Goal: Task Accomplishment & Management: Manage account settings

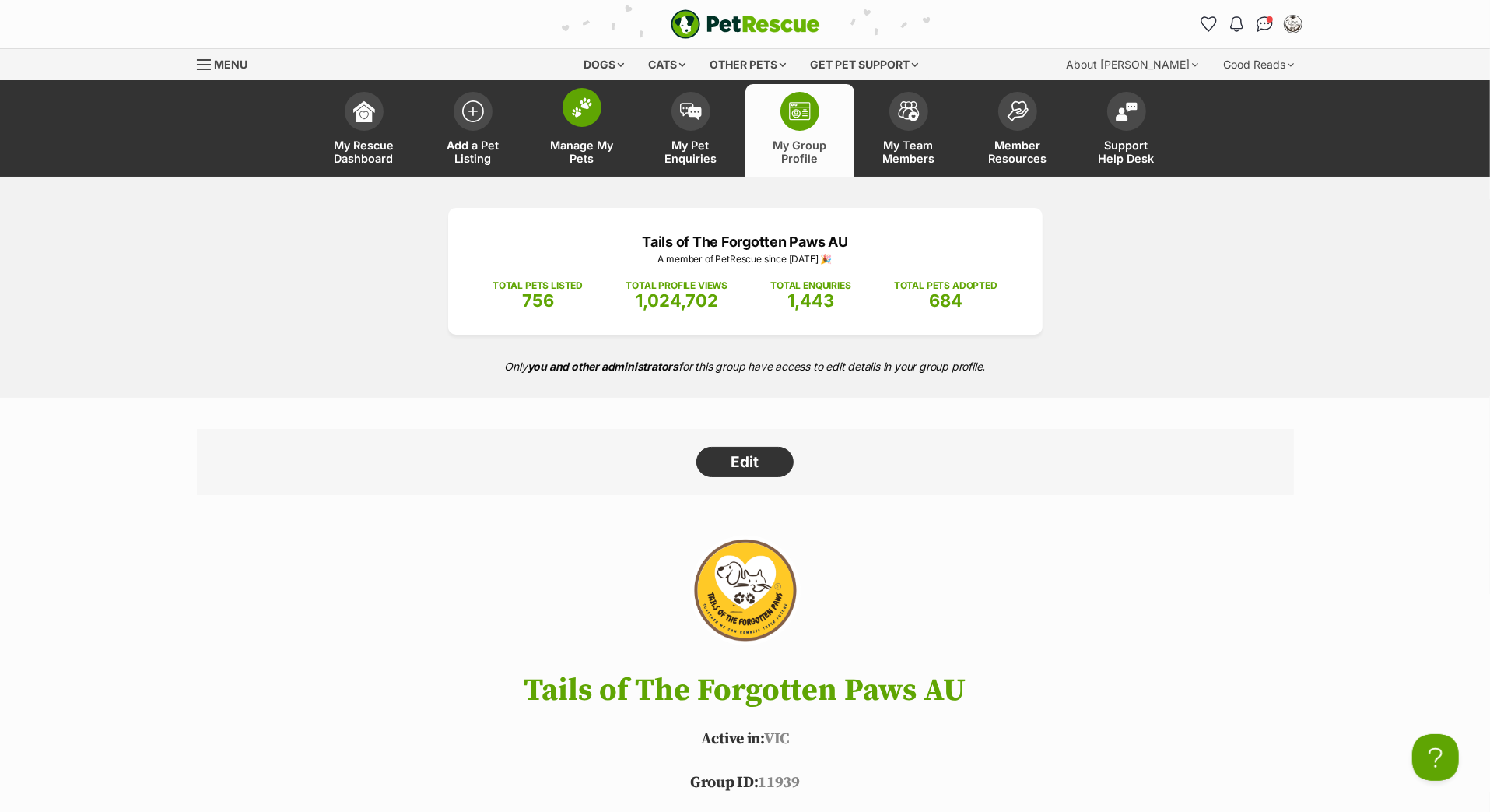
click at [585, 157] on span "Manage My Pets" at bounding box center [582, 152] width 70 height 26
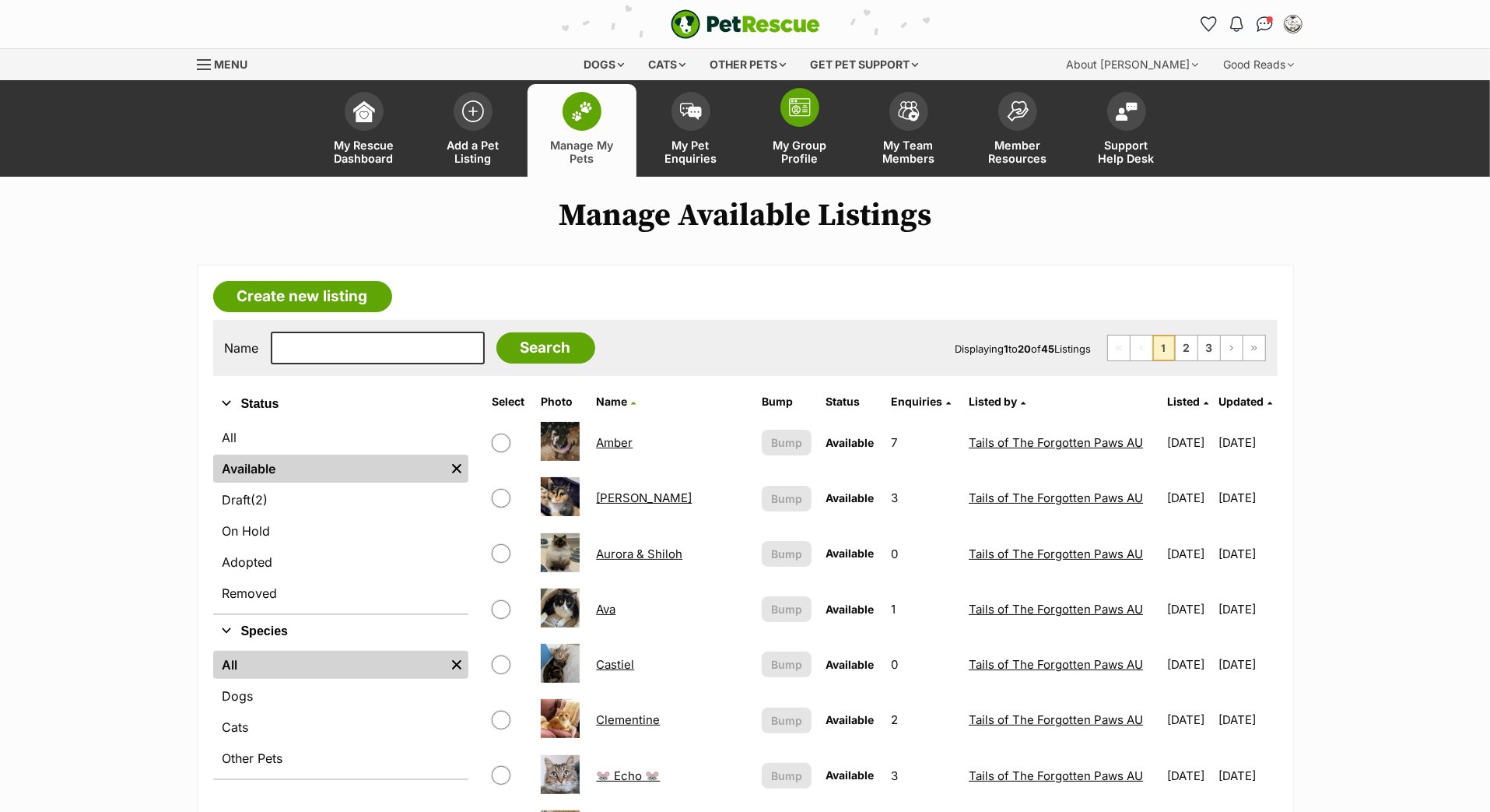
click at [802, 117] on img at bounding box center [800, 107] width 21 height 19
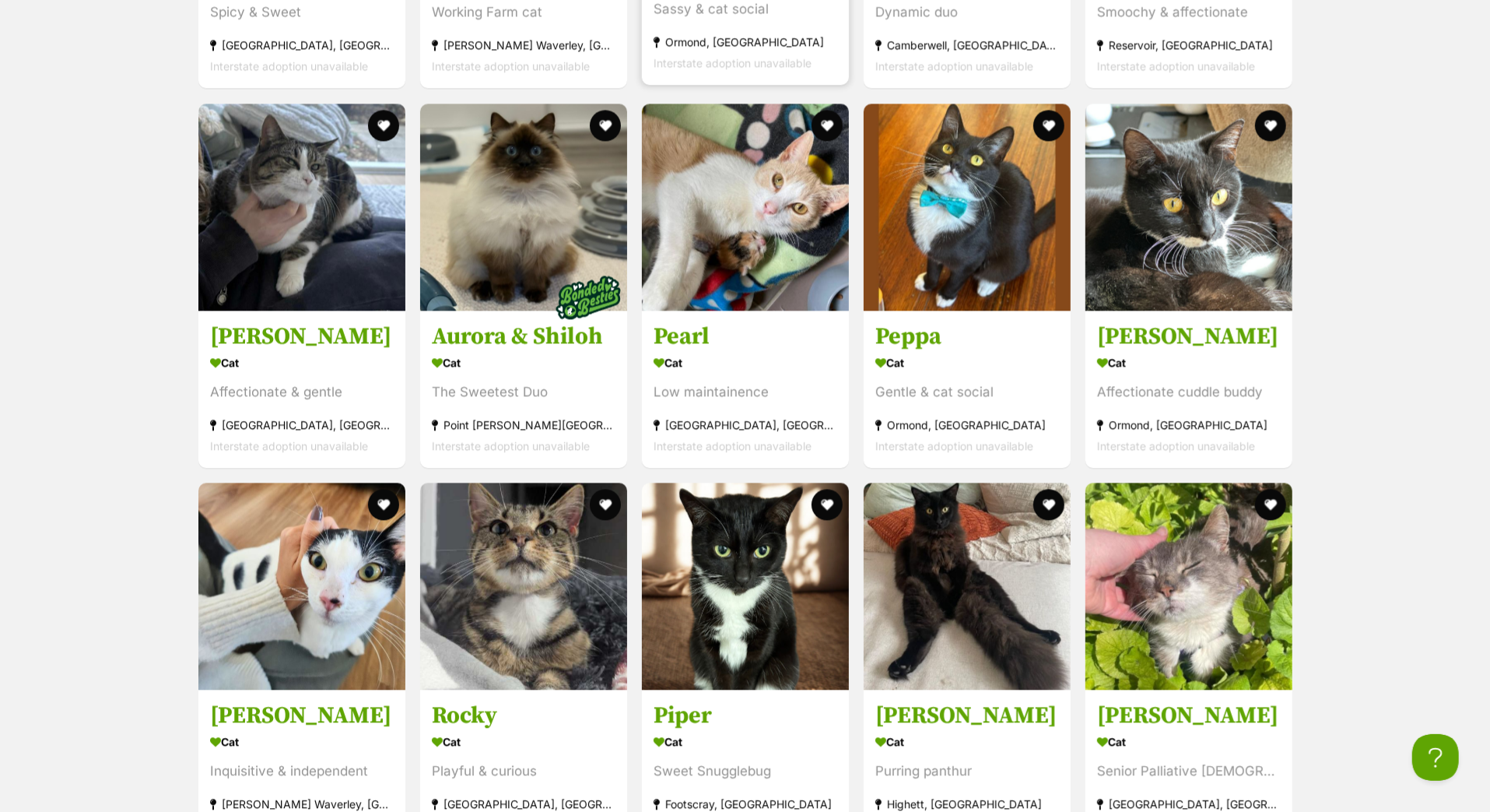
scroll to position [2873, 0]
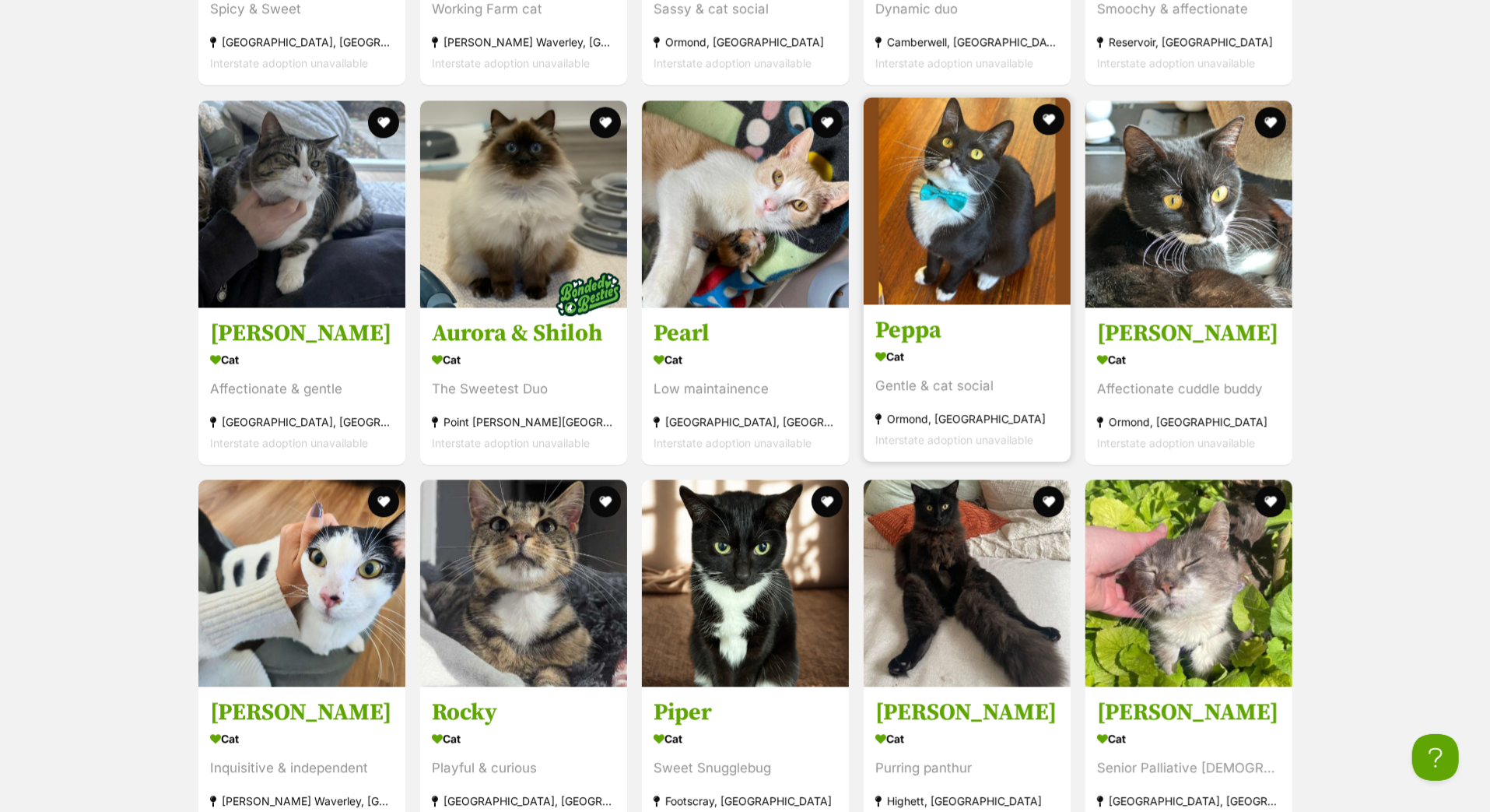
click at [961, 345] on h3 "Peppa" at bounding box center [967, 330] width 184 height 30
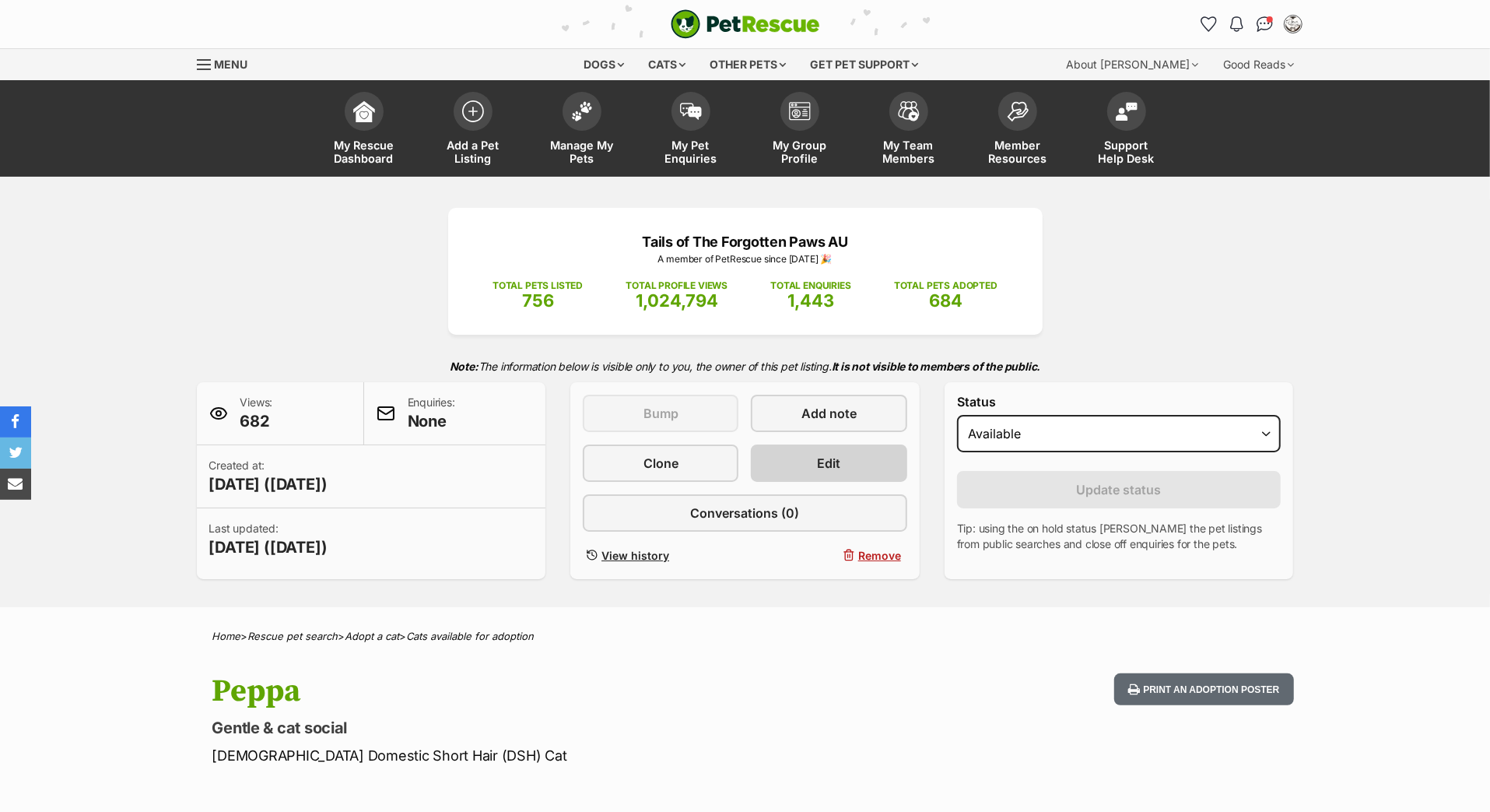
click at [843, 482] on link "Edit" at bounding box center [829, 462] width 155 height 37
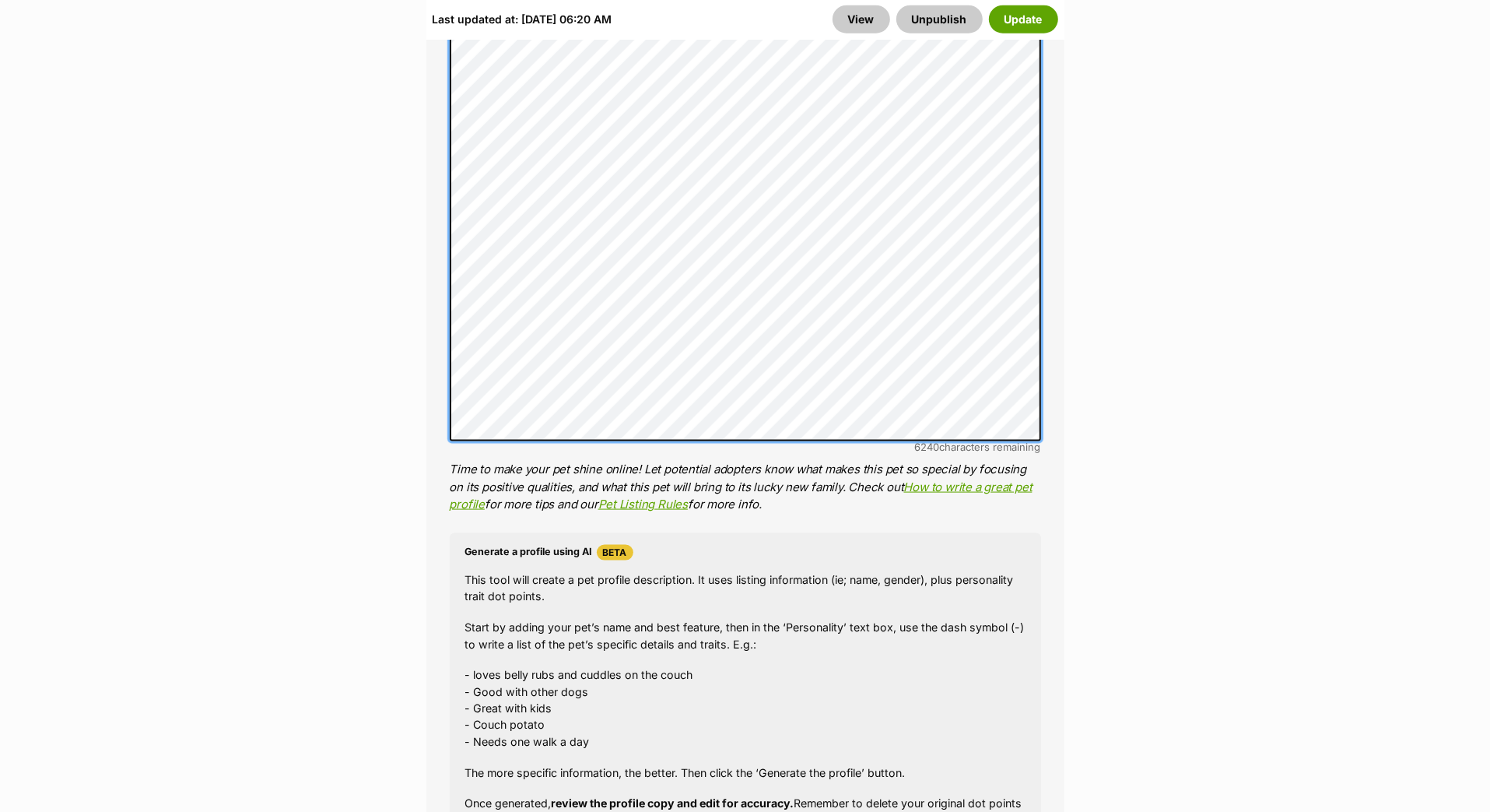
scroll to position [1695, 0]
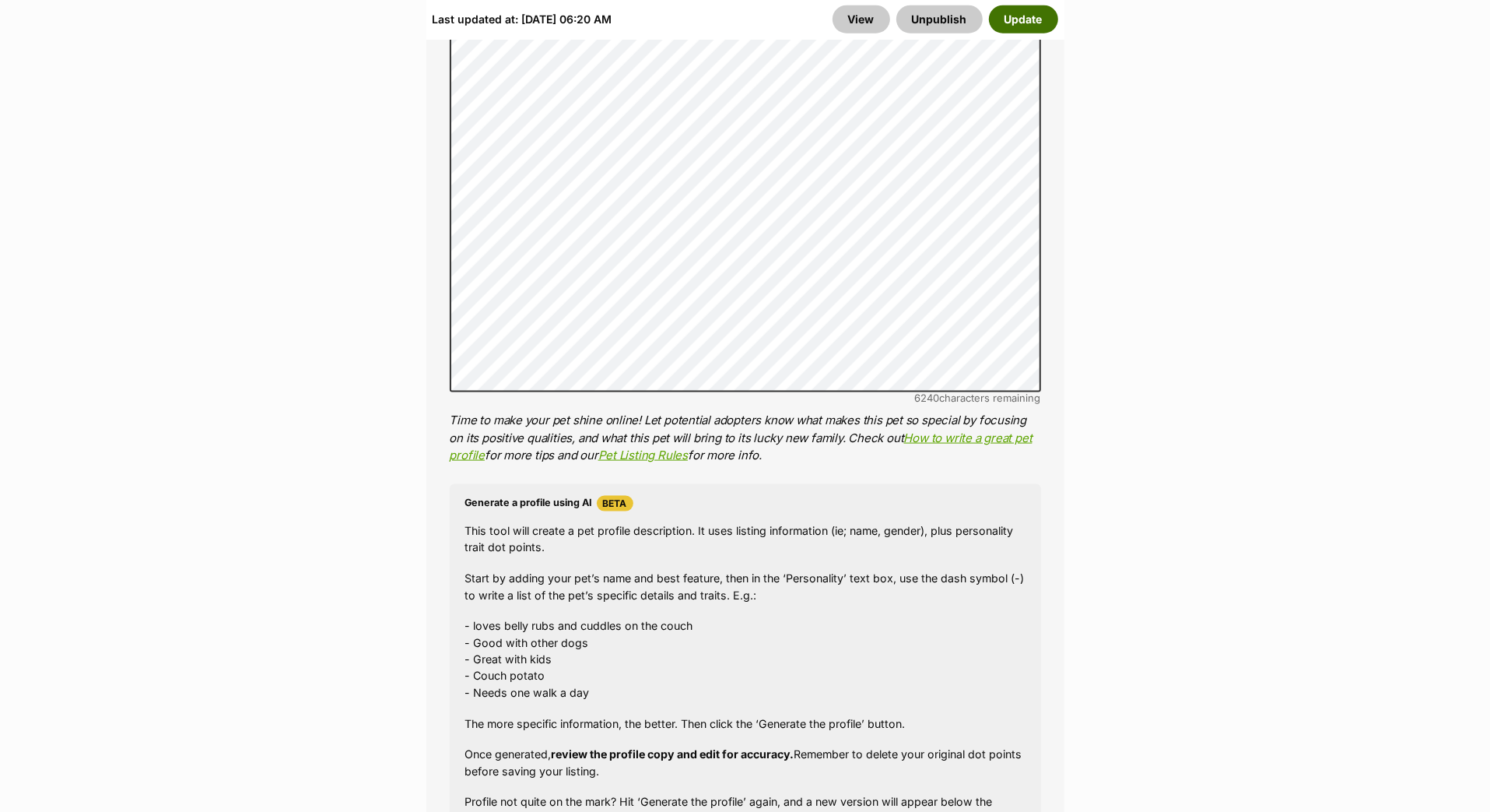
click at [1002, 19] on button "Update" at bounding box center [1024, 20] width 69 height 28
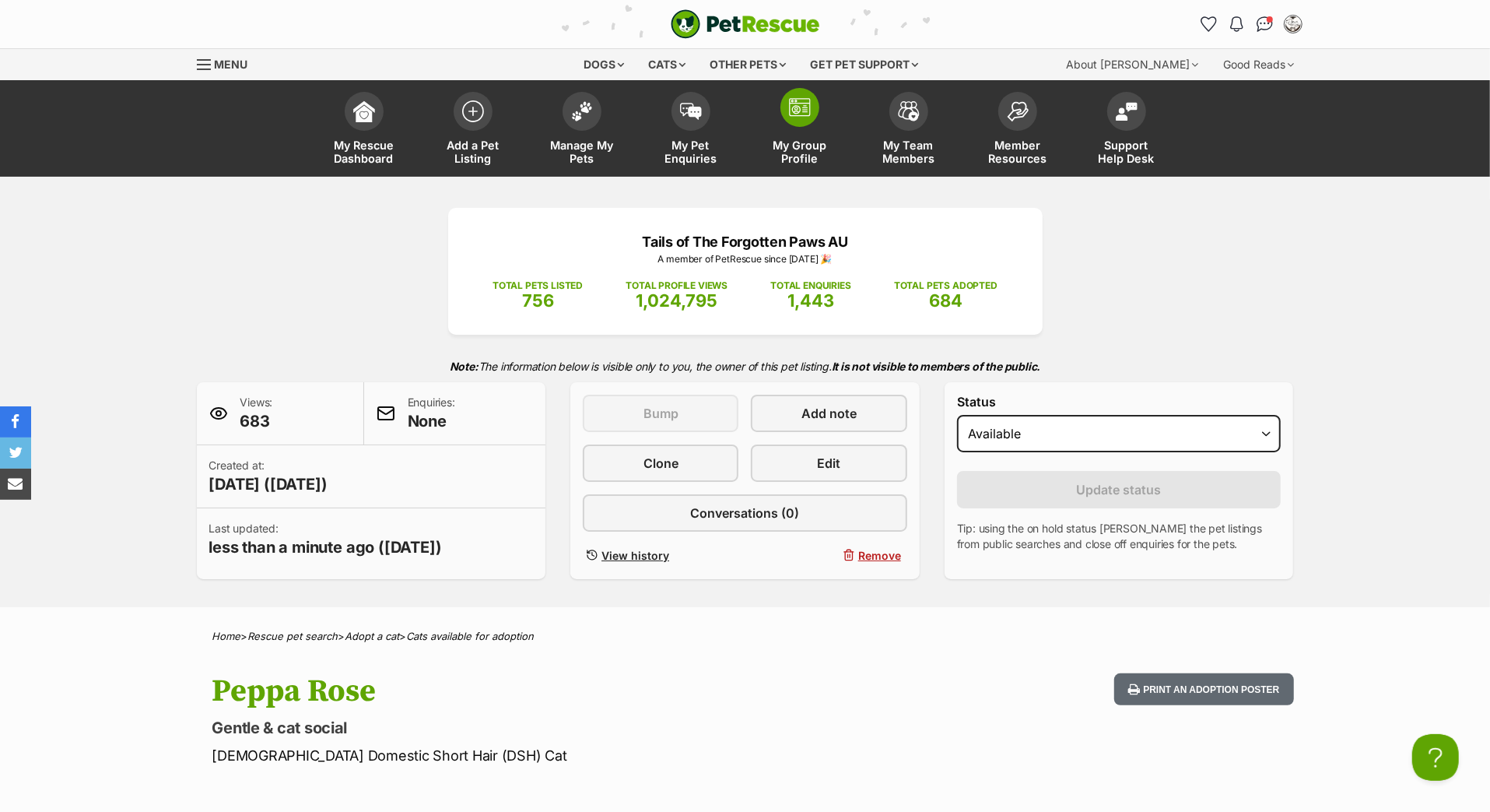
click at [806, 117] on img at bounding box center [800, 107] width 21 height 19
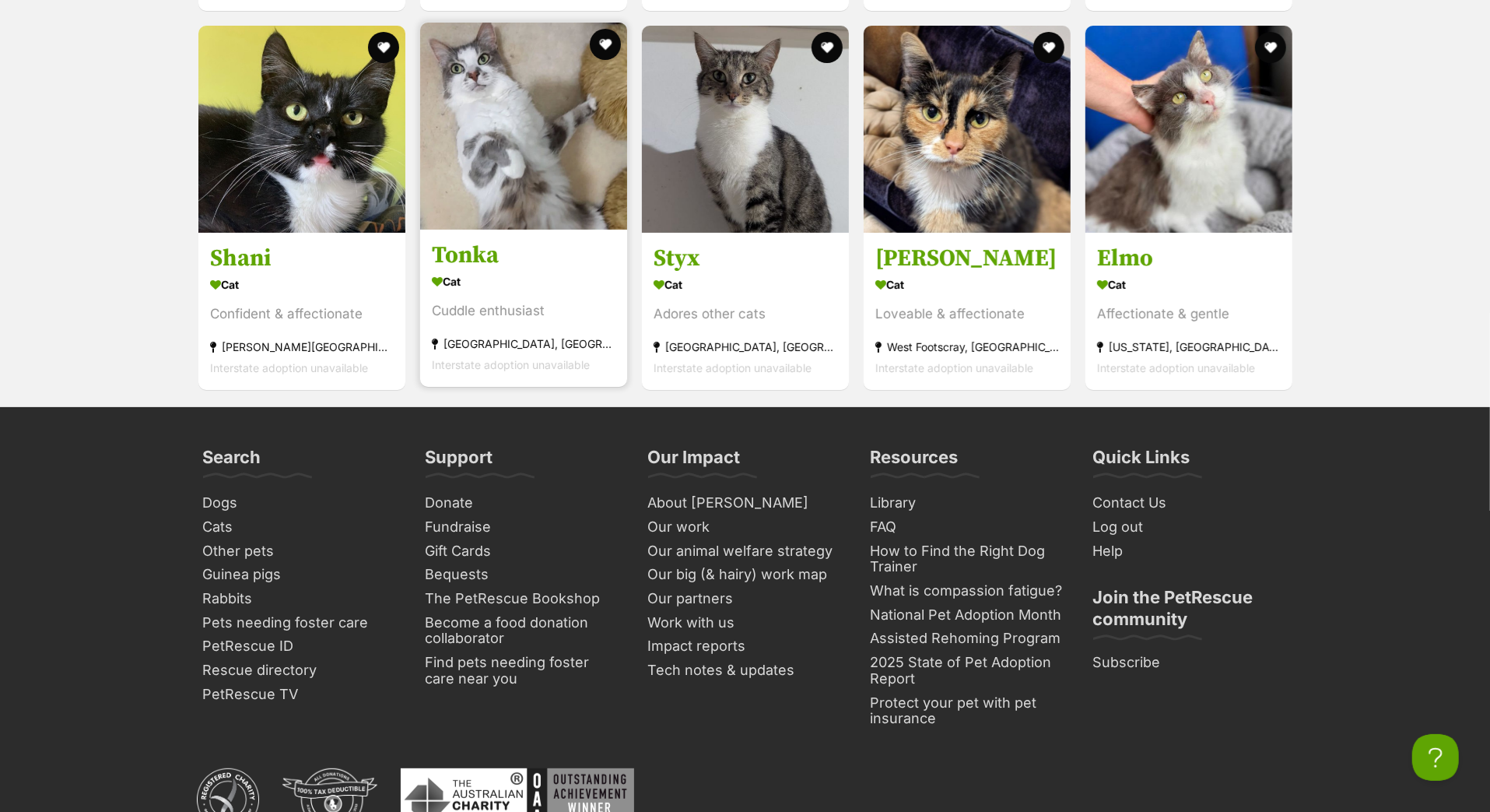
scroll to position [5225, 0]
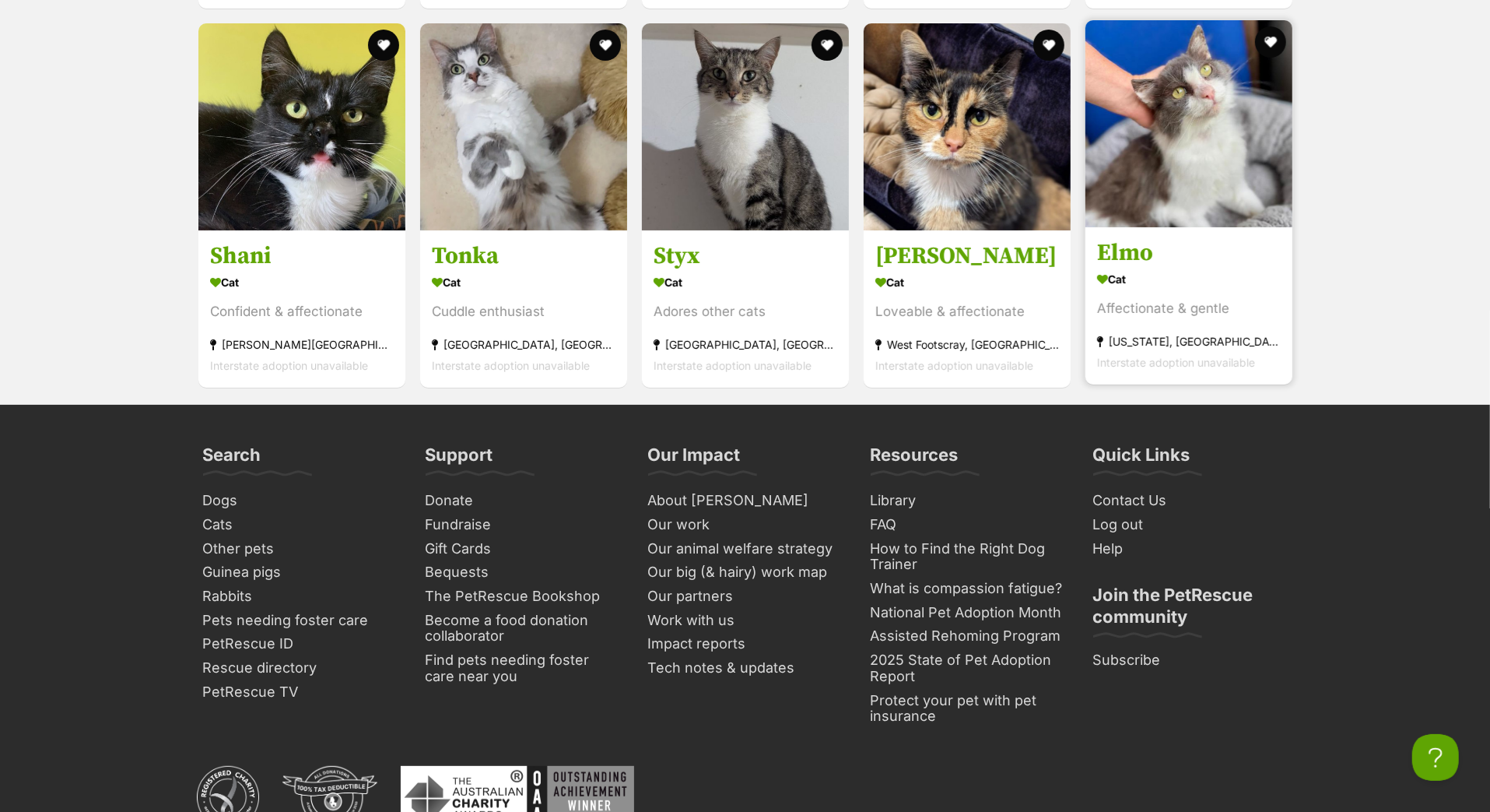
click at [1116, 268] on h3 "Elmo" at bounding box center [1189, 253] width 184 height 30
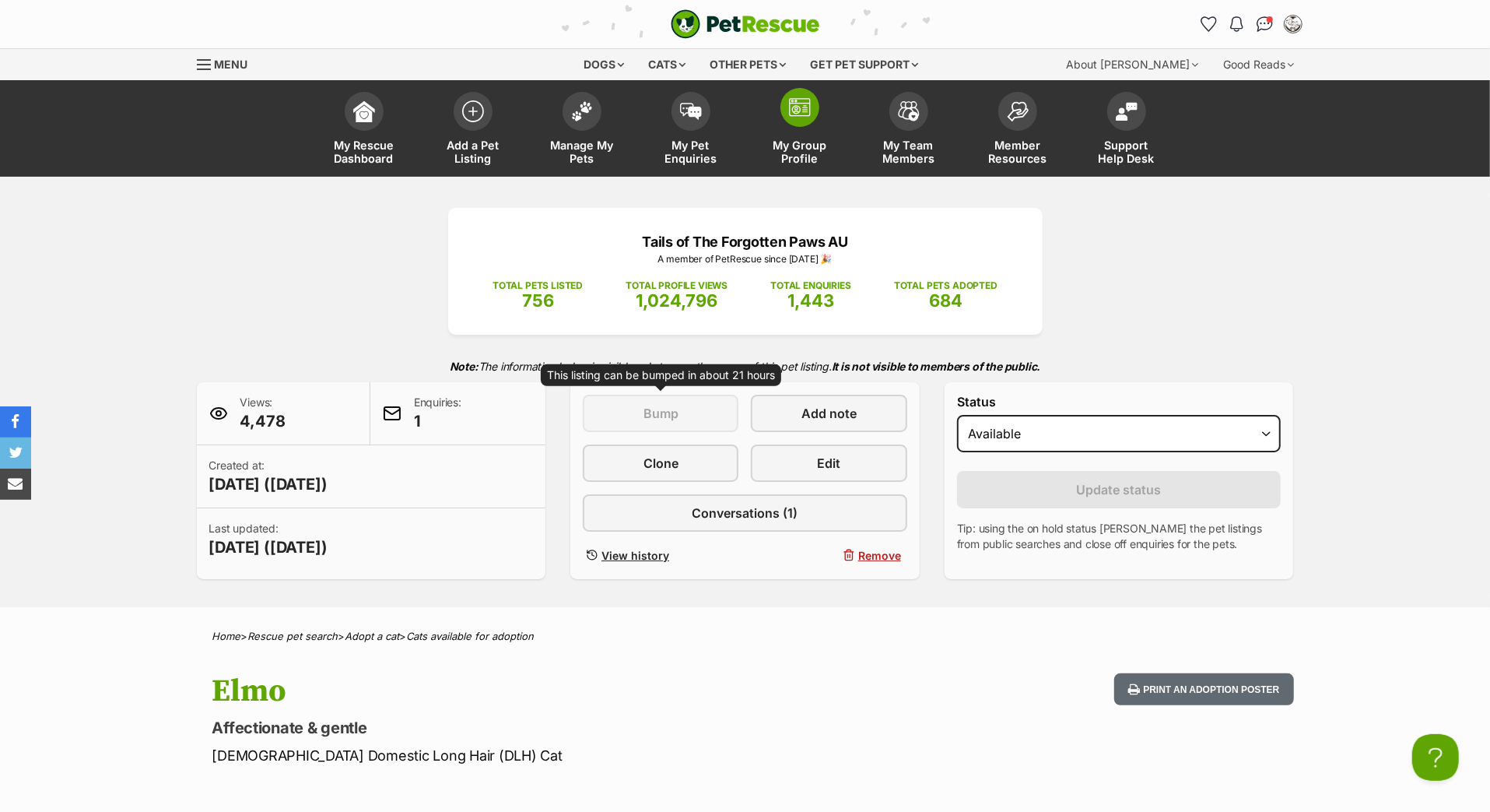
click at [809, 165] on span "My Group Profile" at bounding box center [800, 152] width 70 height 26
